Goal: Information Seeking & Learning: Check status

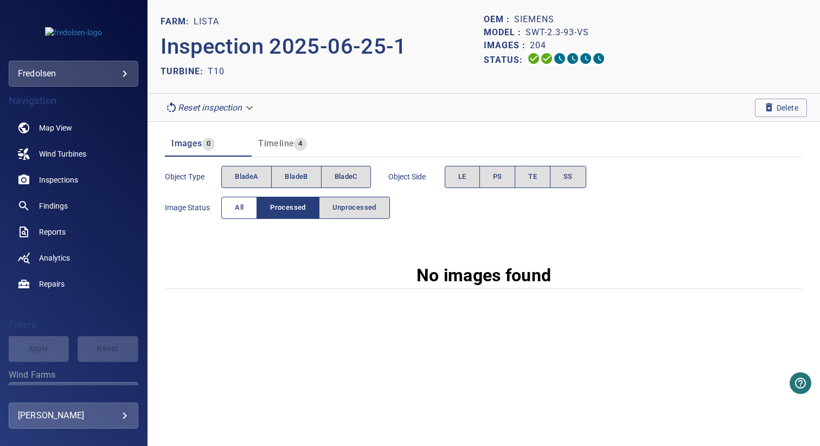
click at [242, 214] on button "All" at bounding box center [239, 208] width 36 height 22
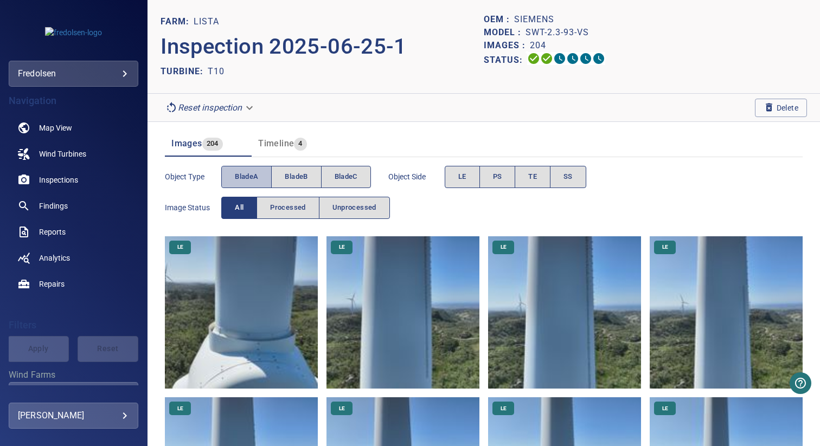
click at [250, 178] on span "bladeA" at bounding box center [246, 177] width 23 height 12
click at [291, 178] on span "bladeB" at bounding box center [296, 177] width 23 height 12
click at [238, 178] on span "bladeA" at bounding box center [246, 177] width 23 height 12
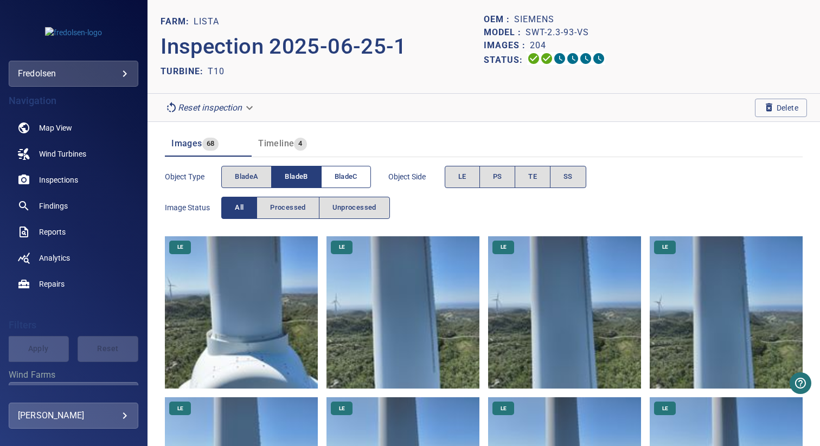
click at [330, 178] on button "bladeC" at bounding box center [346, 177] width 50 height 22
click at [292, 178] on span "bladeB" at bounding box center [296, 177] width 23 height 12
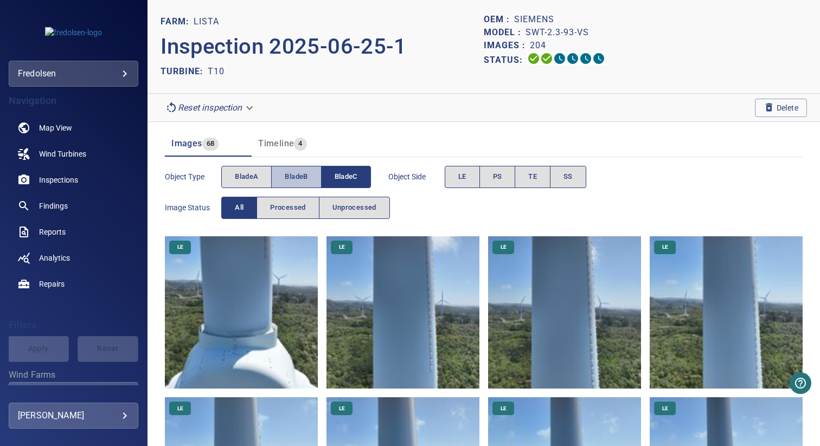
click at [304, 176] on span "bladeB" at bounding box center [296, 177] width 23 height 12
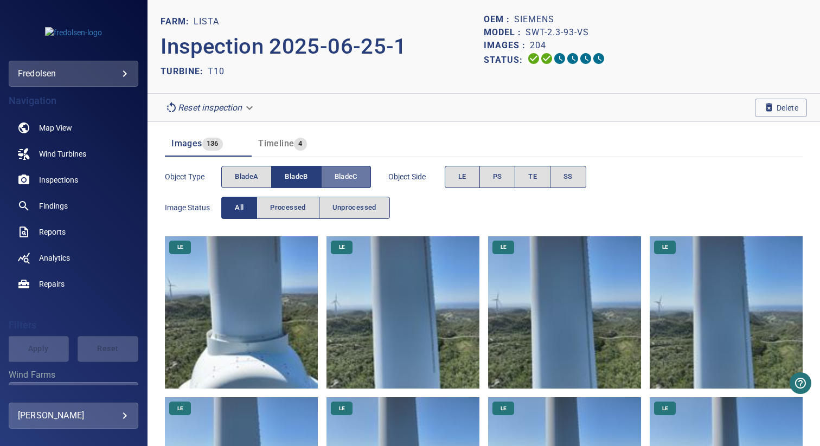
click at [354, 176] on span "bladeC" at bounding box center [346, 177] width 23 height 12
click at [273, 175] on button "bladeB" at bounding box center [296, 177] width 50 height 22
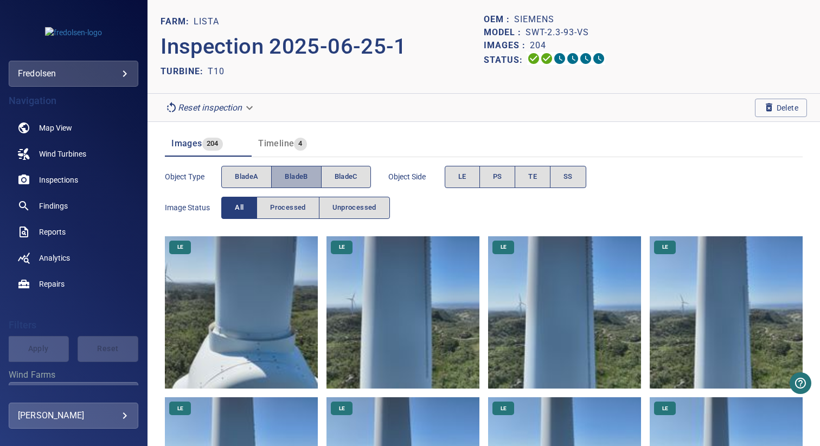
click at [309, 175] on button "bladeB" at bounding box center [296, 177] width 50 height 22
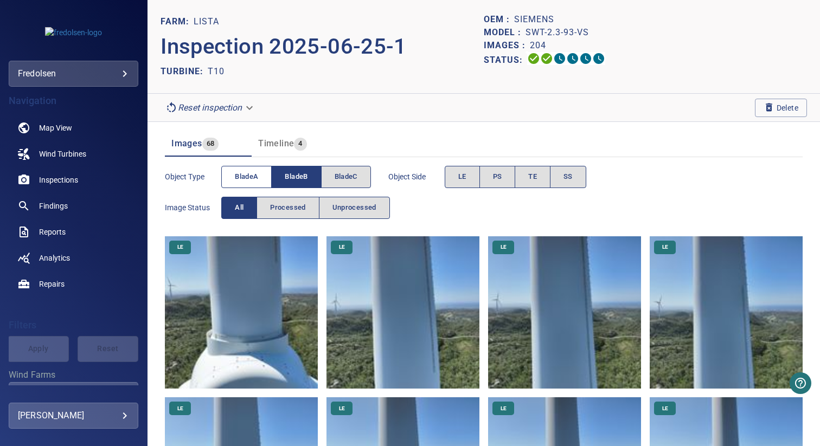
click at [252, 175] on span "bladeA" at bounding box center [246, 177] width 23 height 12
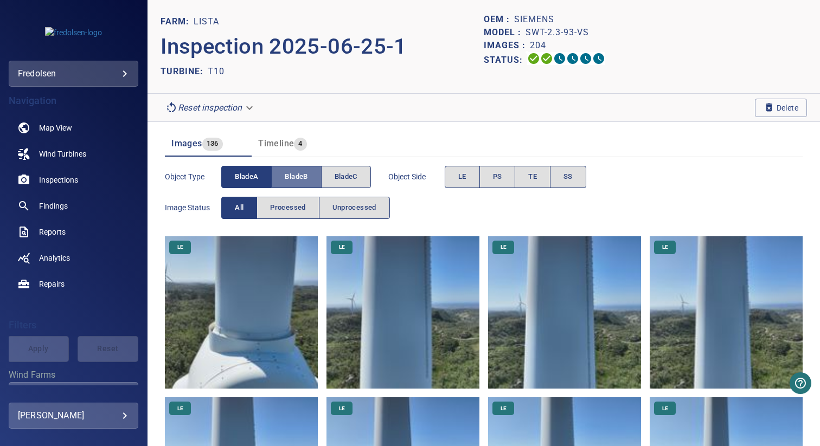
click at [281, 175] on button "bladeB" at bounding box center [296, 177] width 49 height 22
click at [360, 127] on div "Images 68 Timeline 4" at bounding box center [484, 139] width 638 height 35
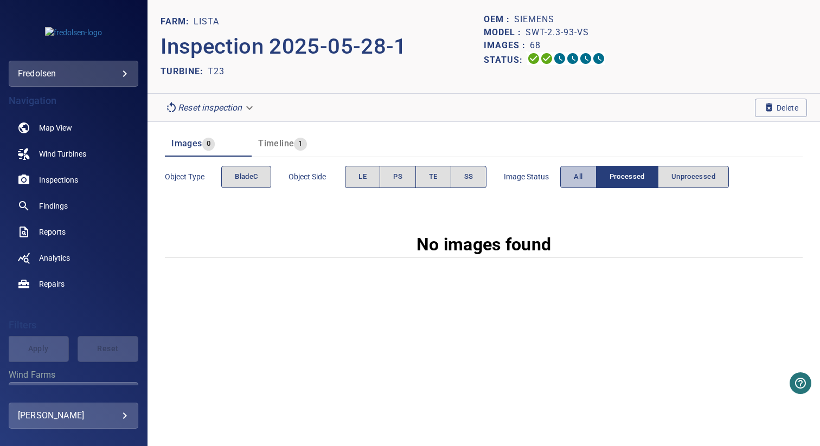
click at [579, 178] on span "All" at bounding box center [578, 177] width 9 height 12
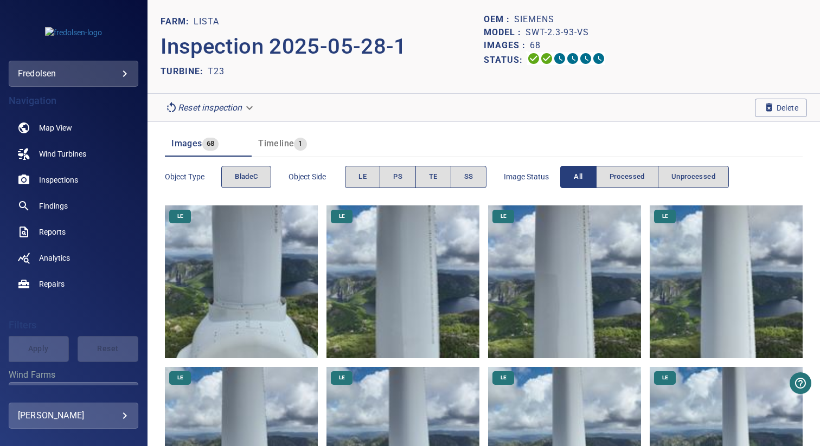
click at [232, 105] on body "**********" at bounding box center [410, 223] width 820 height 446
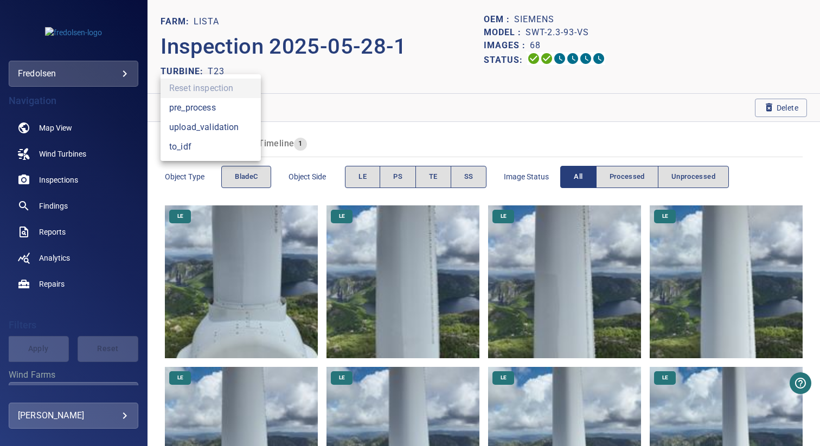
click at [228, 111] on li "pre_process" at bounding box center [211, 108] width 100 height 20
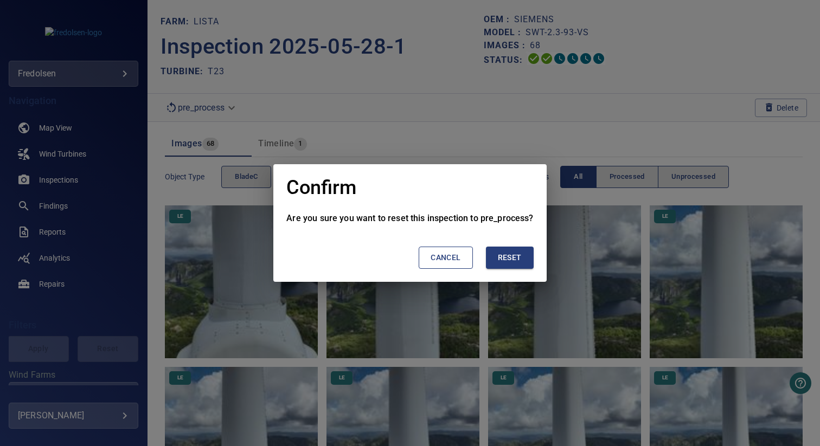
click at [510, 263] on span "Reset" at bounding box center [510, 258] width 24 height 14
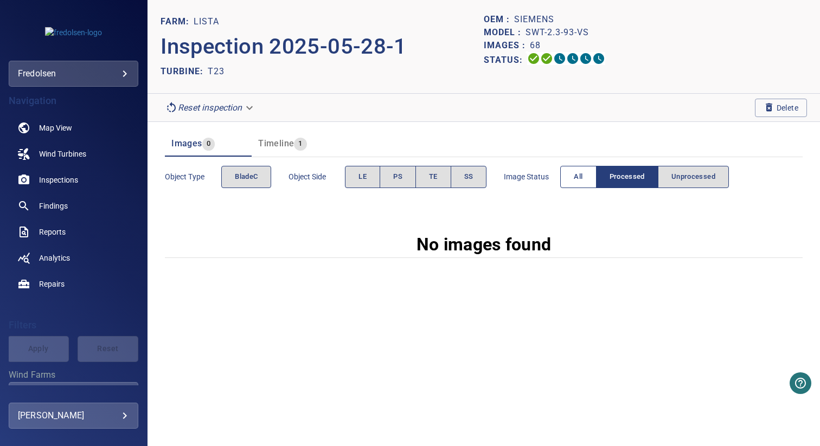
click at [579, 186] on button "All" at bounding box center [578, 177] width 36 height 22
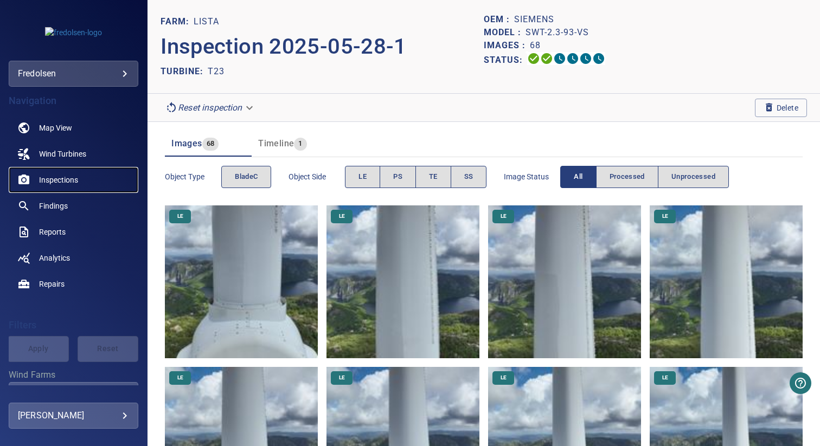
click at [66, 181] on span "Inspections" at bounding box center [58, 180] width 39 height 11
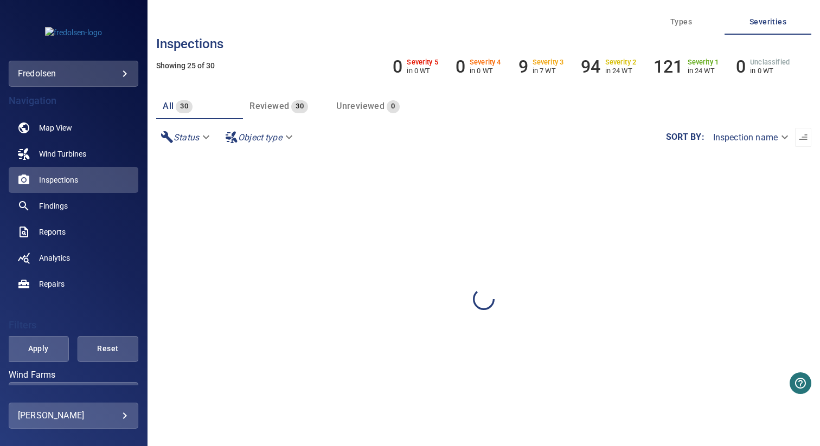
scroll to position [172, 0]
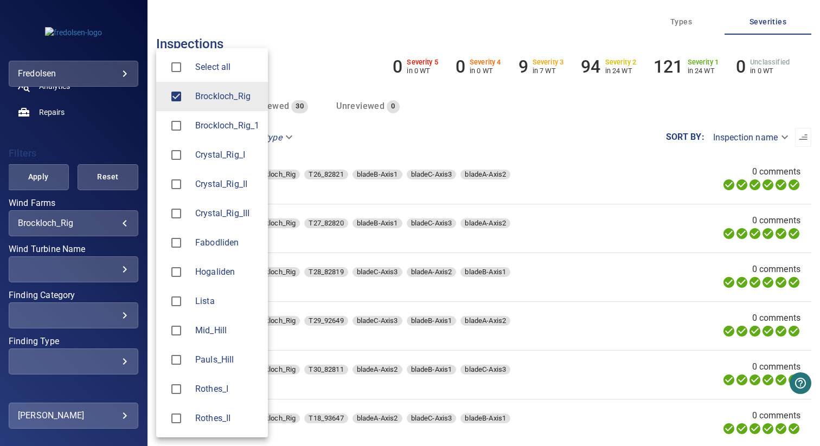
click at [73, 221] on body "**********" at bounding box center [410, 223] width 820 height 446
click at [212, 308] on span "Lista" at bounding box center [227, 301] width 64 height 13
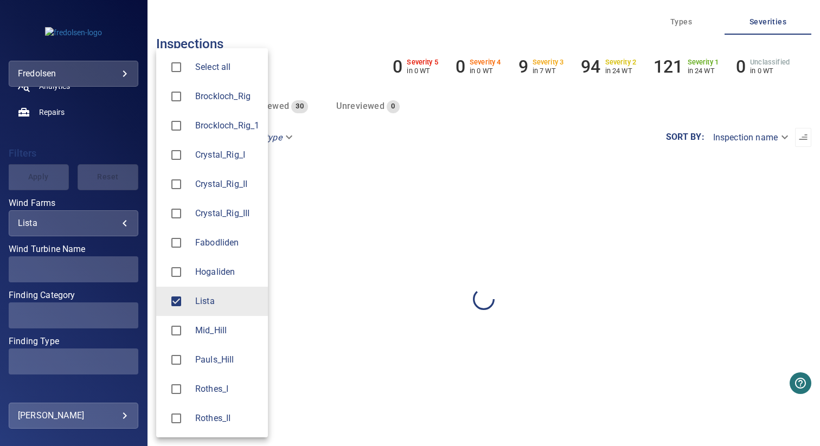
type input "*****"
click at [72, 232] on div at bounding box center [410, 223] width 820 height 446
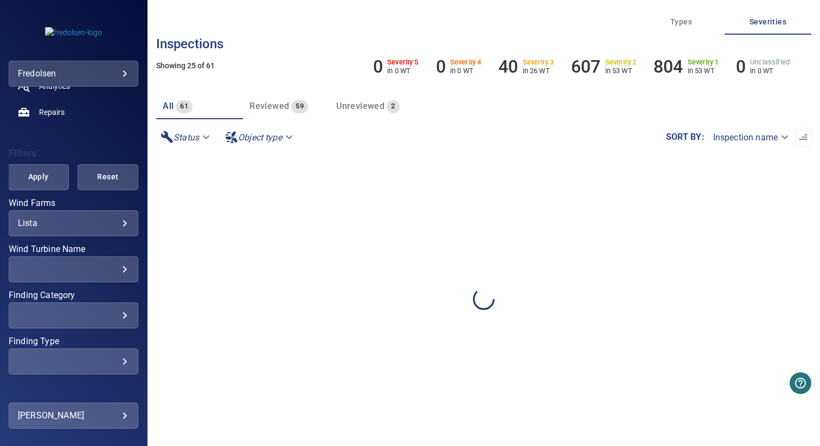
click at [105, 271] on div "​" at bounding box center [73, 269] width 111 height 10
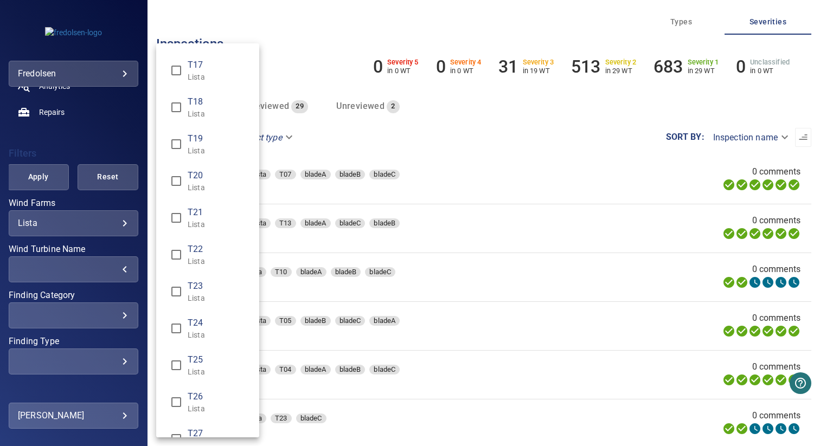
scroll to position [618, 0]
click at [202, 257] on span "T23" at bounding box center [219, 254] width 63 height 13
type input "**********"
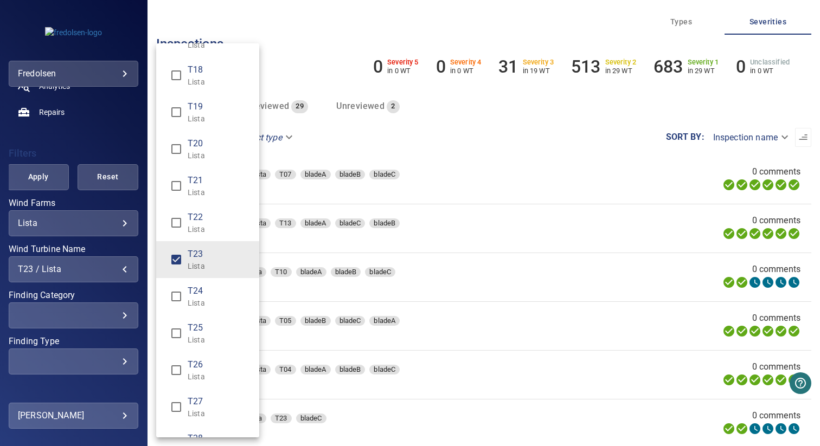
click at [101, 239] on div "Wind Turbine Name" at bounding box center [410, 223] width 820 height 446
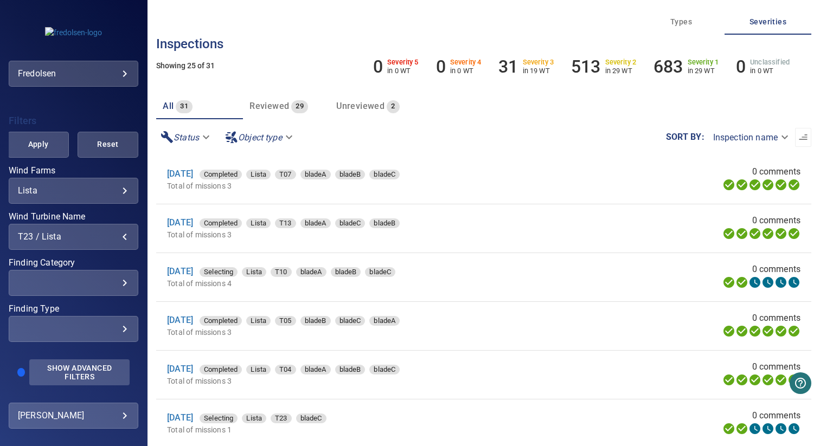
click at [57, 360] on button "Show Advanced Filters" at bounding box center [79, 373] width 100 height 26
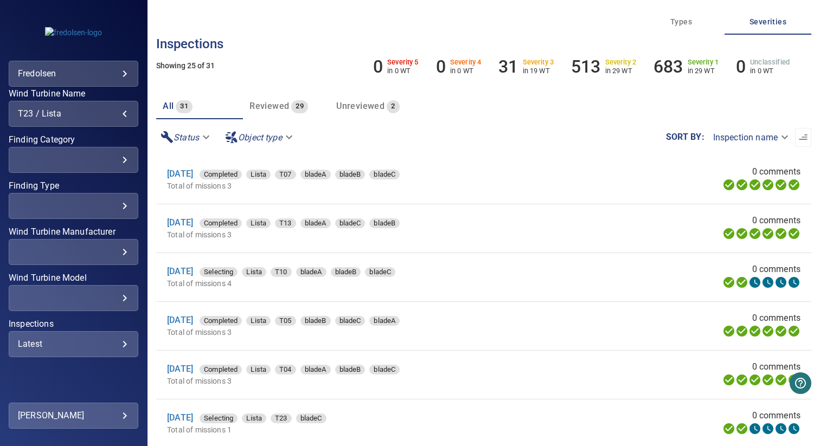
click at [77, 341] on div "Latest" at bounding box center [73, 344] width 111 height 10
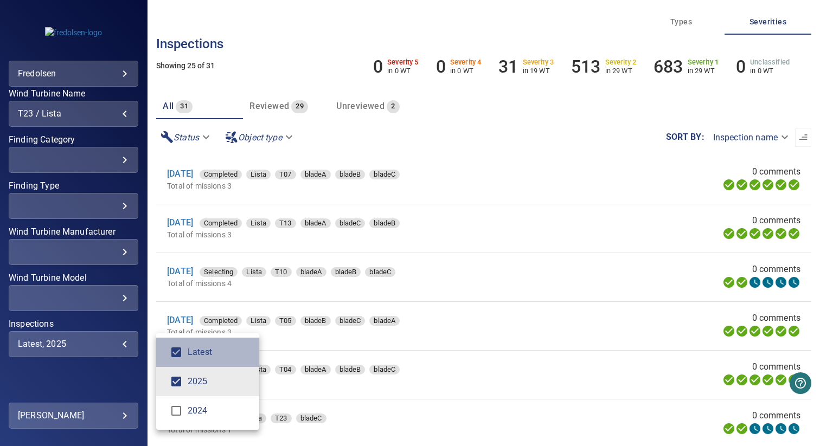
click at [188, 355] on span "Latest" at bounding box center [219, 352] width 63 height 13
type input "****"
click at [31, 127] on div "Inspections" at bounding box center [410, 223] width 820 height 446
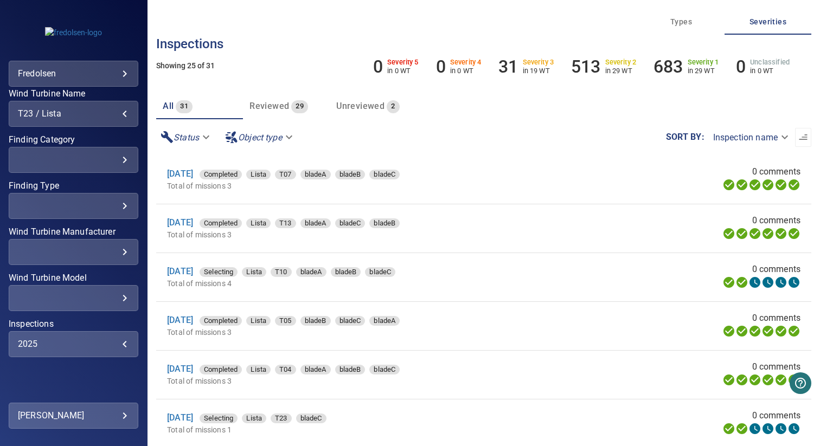
scroll to position [260, 0]
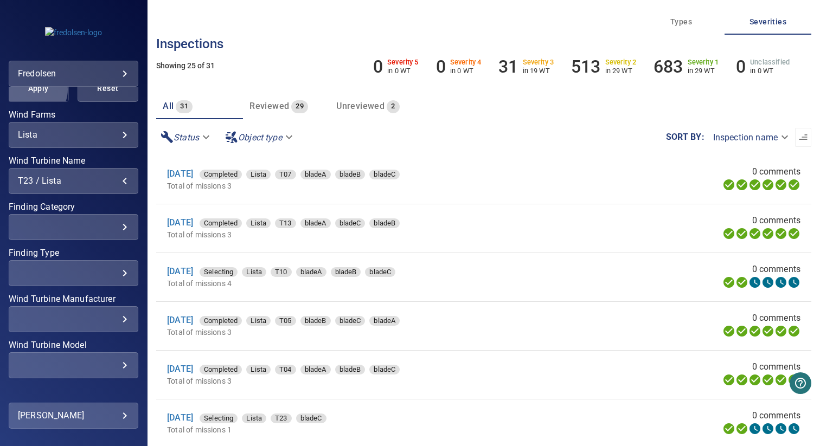
click at [32, 89] on span "Apply" at bounding box center [38, 89] width 34 height 14
